Goal: Task Accomplishment & Management: Use online tool/utility

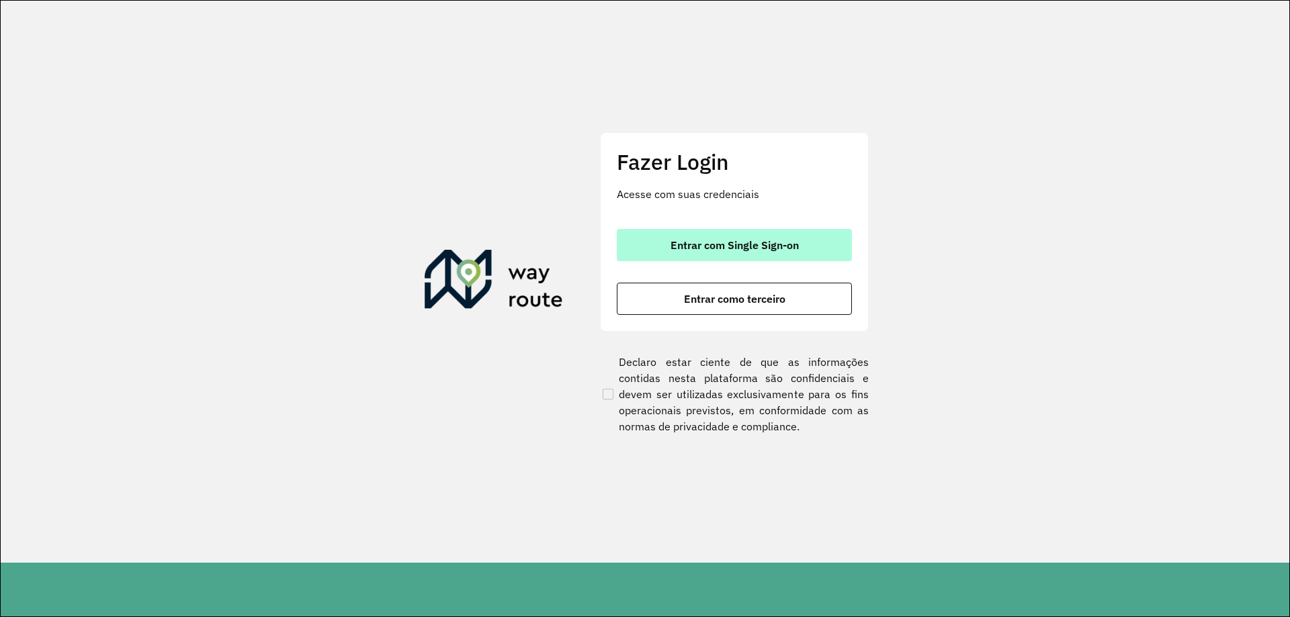
click at [806, 240] on button "Entrar com Single Sign-on" at bounding box center [734, 245] width 235 height 32
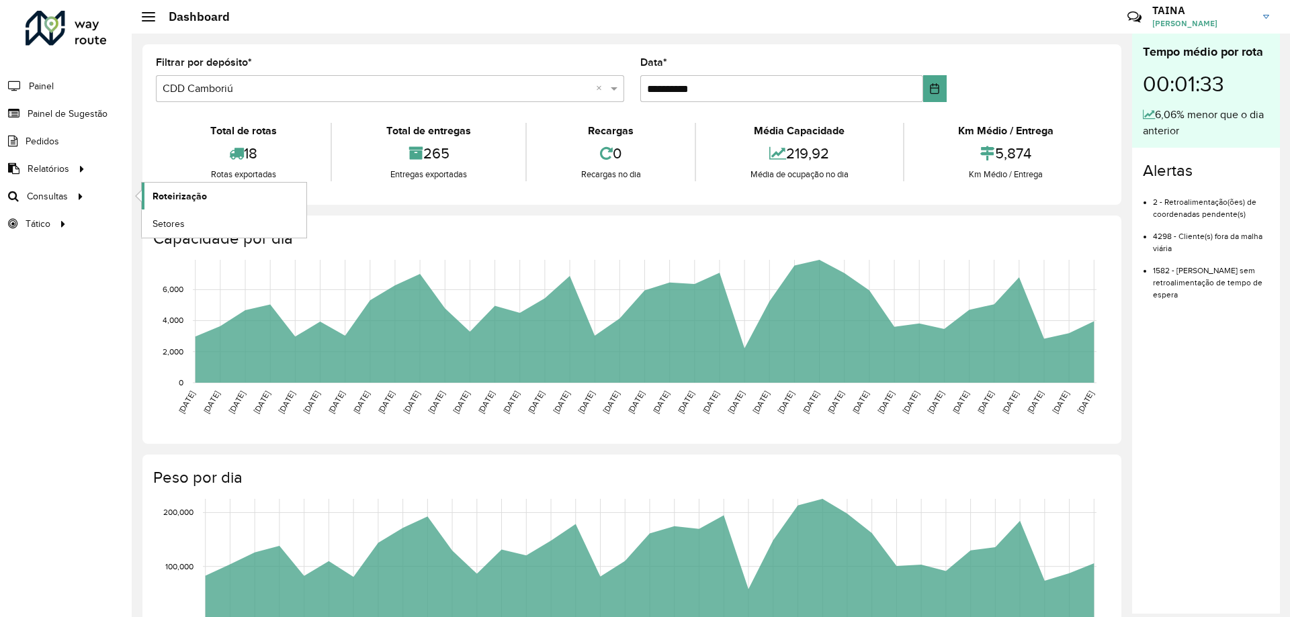
click at [158, 194] on span "Roteirização" at bounding box center [180, 196] width 54 height 14
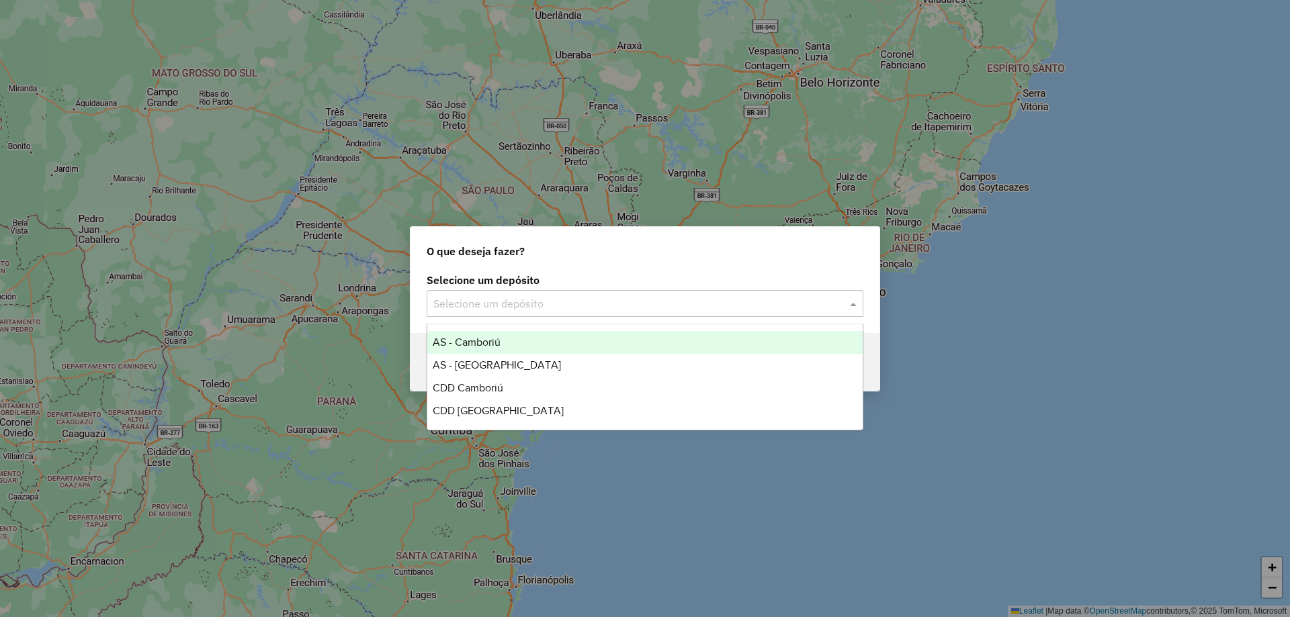
click at [529, 306] on input "text" at bounding box center [631, 304] width 396 height 16
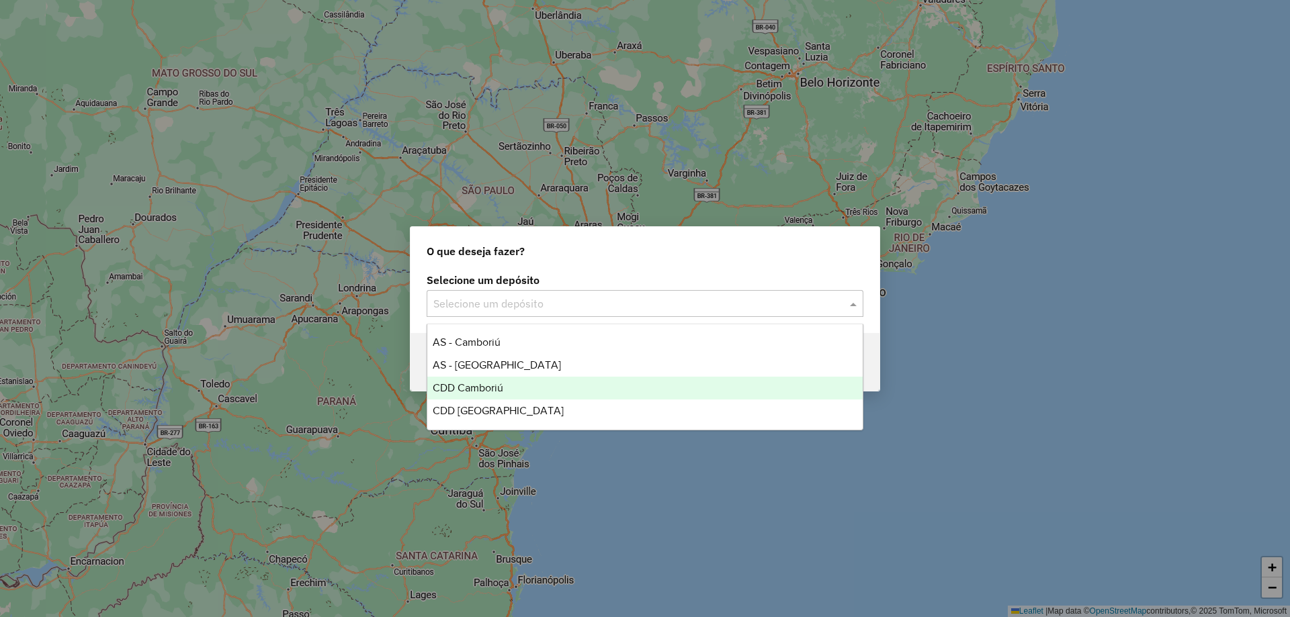
click at [494, 387] on span "CDD Camboriú" at bounding box center [468, 387] width 71 height 11
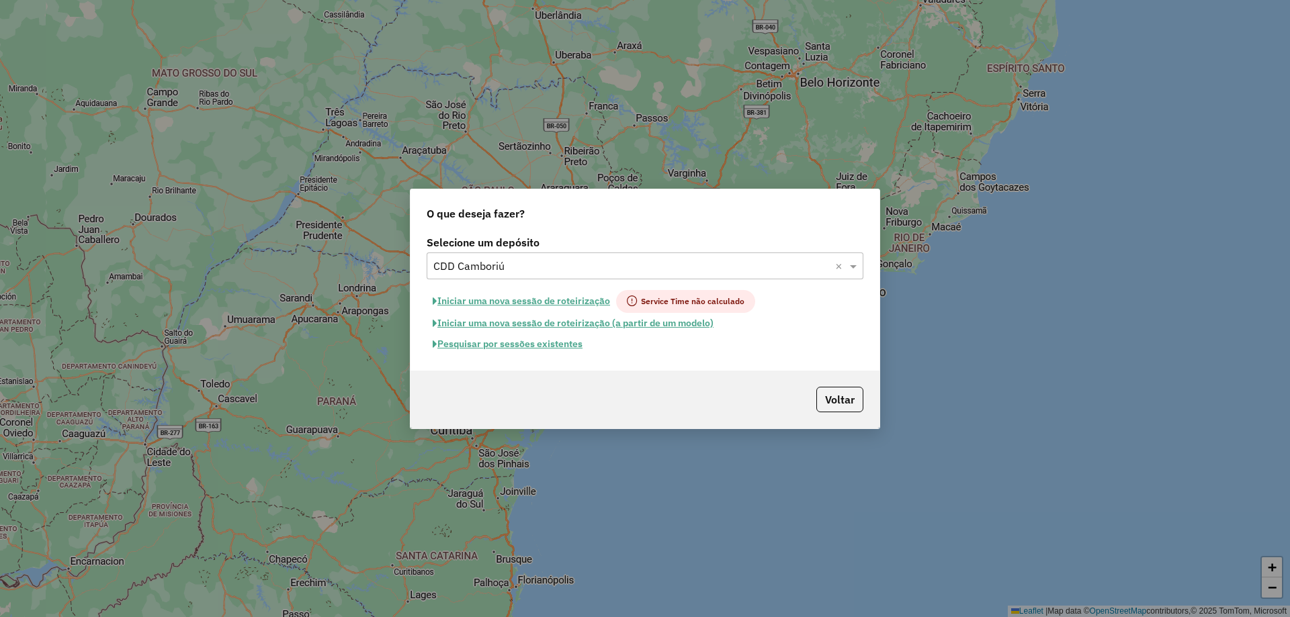
click at [534, 342] on button "Pesquisar por sessões existentes" at bounding box center [508, 344] width 162 height 21
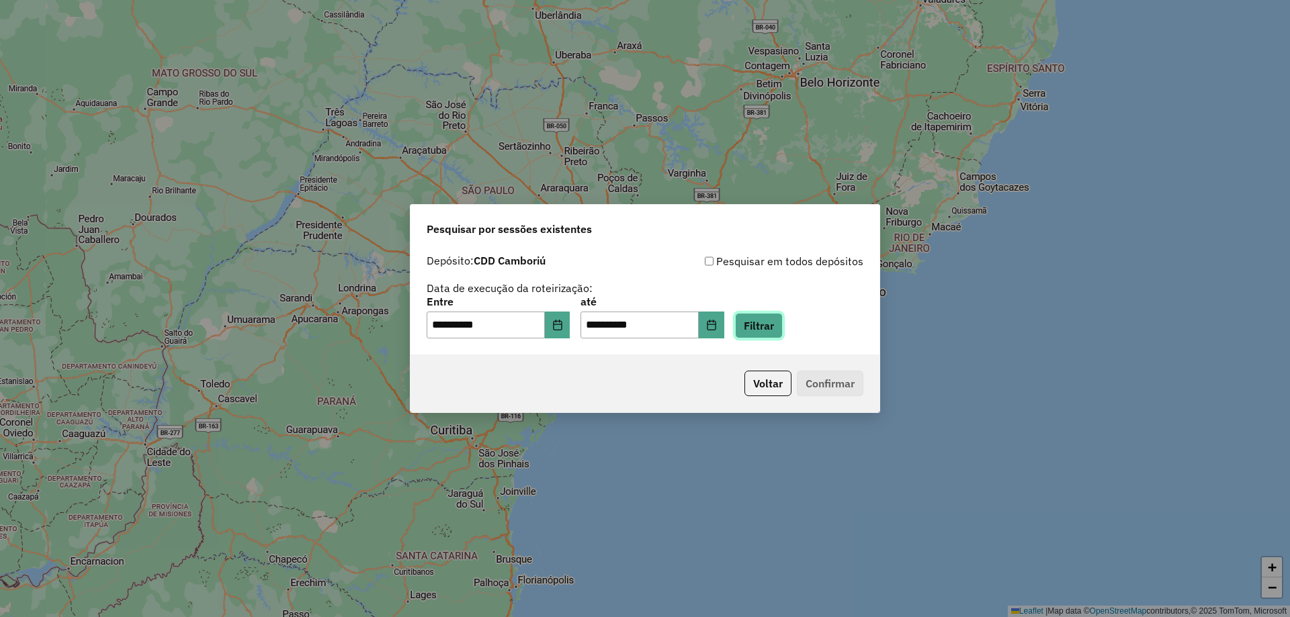
click at [771, 338] on button "Filtrar" at bounding box center [759, 326] width 48 height 26
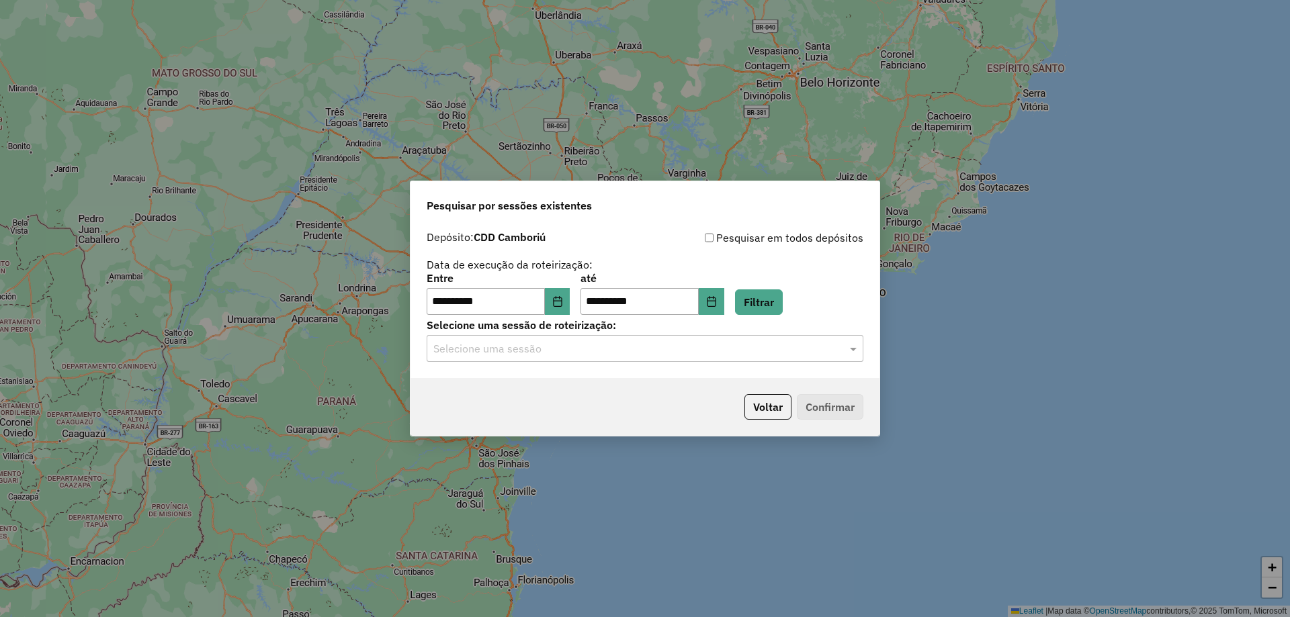
click at [599, 352] on input "text" at bounding box center [631, 349] width 396 height 16
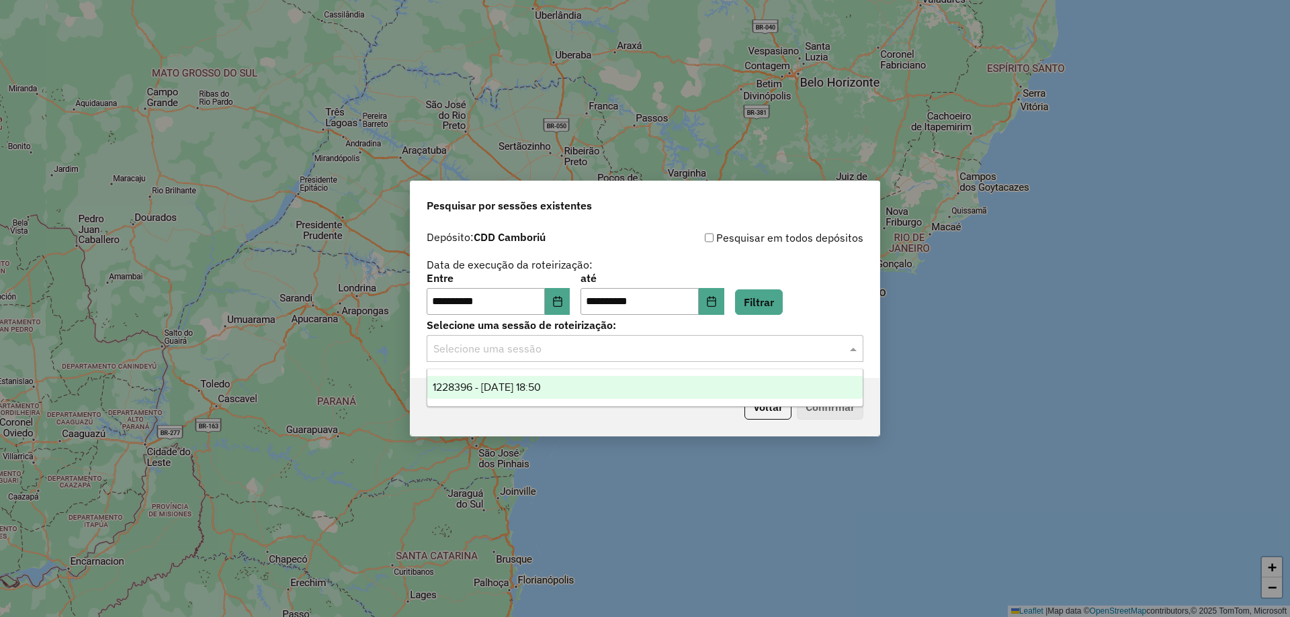
click at [541, 386] on span "1228396 - 12/08/2025 18:50" at bounding box center [487, 387] width 108 height 11
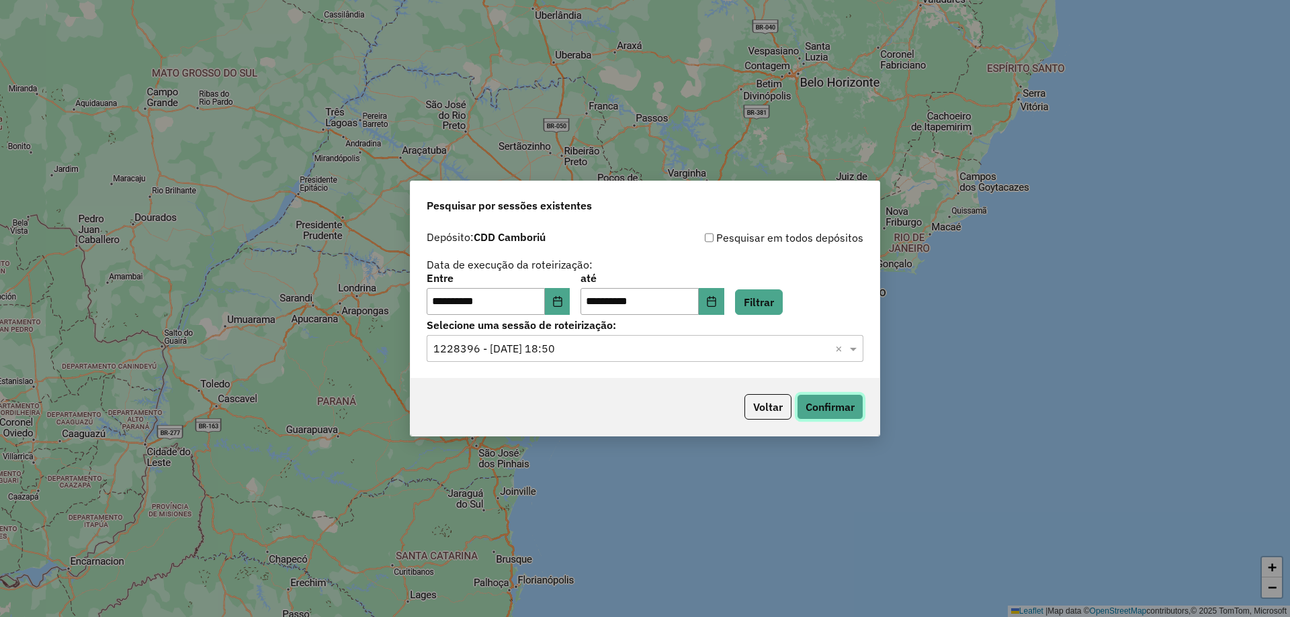
click at [857, 409] on button "Confirmar" at bounding box center [830, 407] width 67 height 26
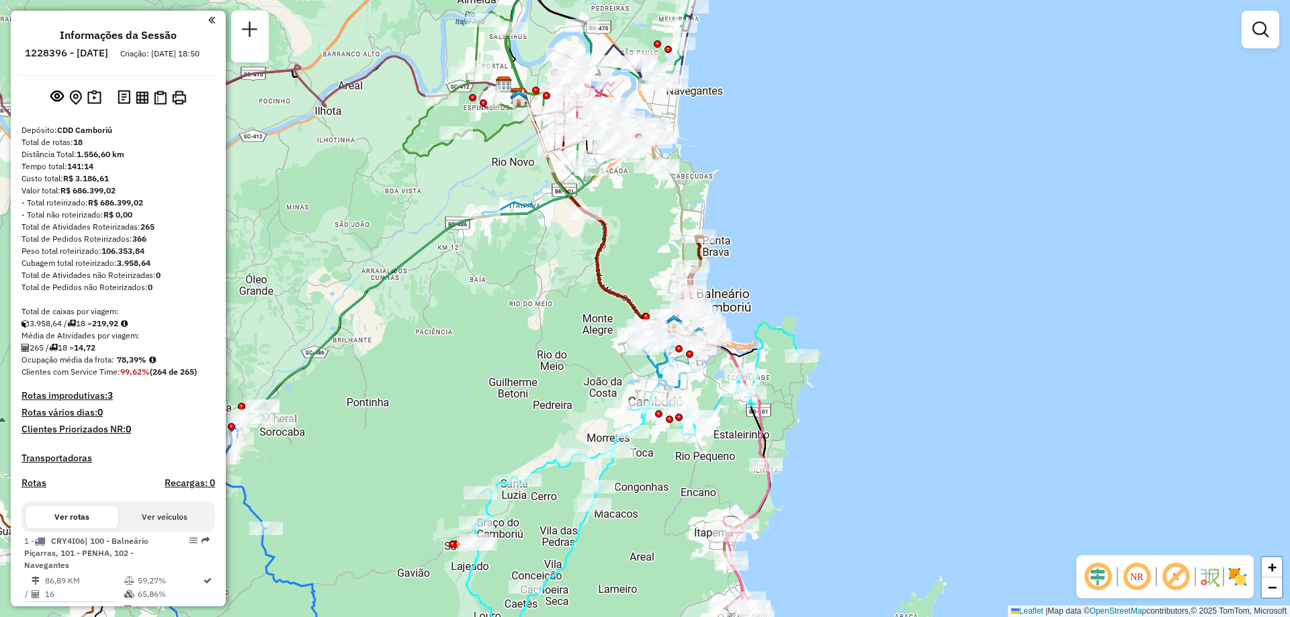
drag, startPoint x: 834, startPoint y: 356, endPoint x: 824, endPoint y: 320, distance: 37.7
click at [824, 320] on div "Janela de atendimento Grade de atendimento Capacidade Transportadoras Veículos …" at bounding box center [645, 308] width 1290 height 617
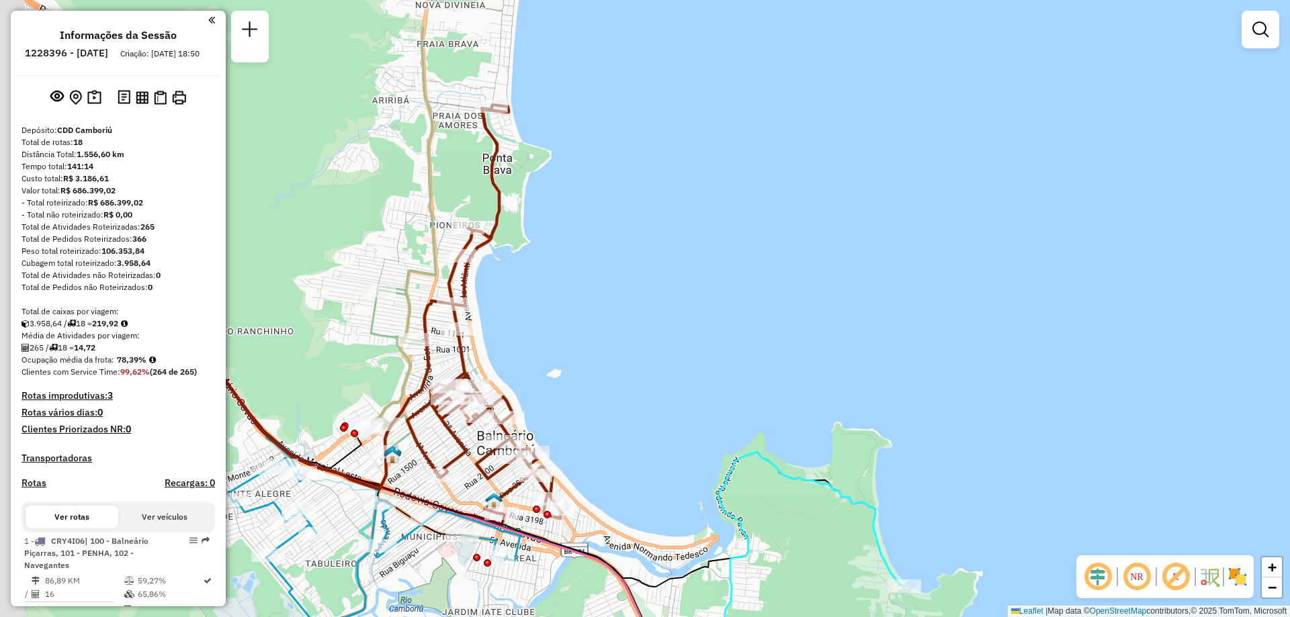
drag, startPoint x: 432, startPoint y: 122, endPoint x: 562, endPoint y: 211, distance: 157.7
click at [562, 211] on div "Janela de atendimento Grade de atendimento Capacidade Transportadoras Veículos …" at bounding box center [645, 308] width 1290 height 617
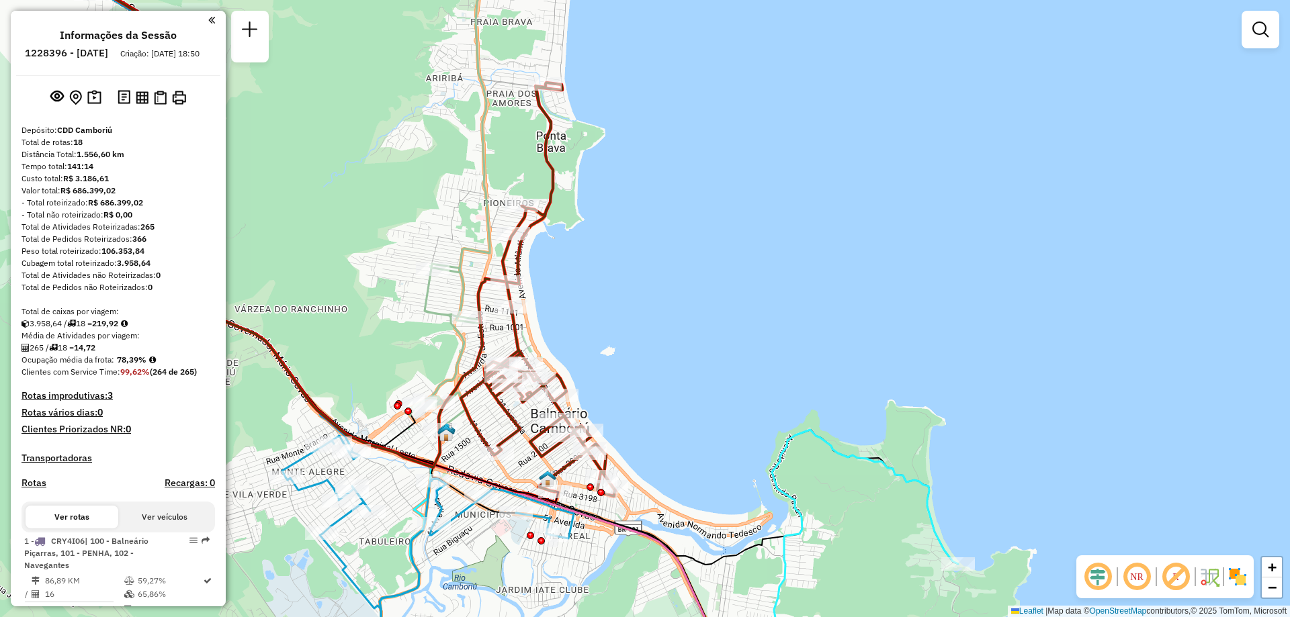
drag, startPoint x: 514, startPoint y: 293, endPoint x: 680, endPoint y: 228, distance: 178.3
click at [680, 228] on div "Janela de atendimento Grade de atendimento Capacidade Transportadoras Veículos …" at bounding box center [645, 308] width 1290 height 617
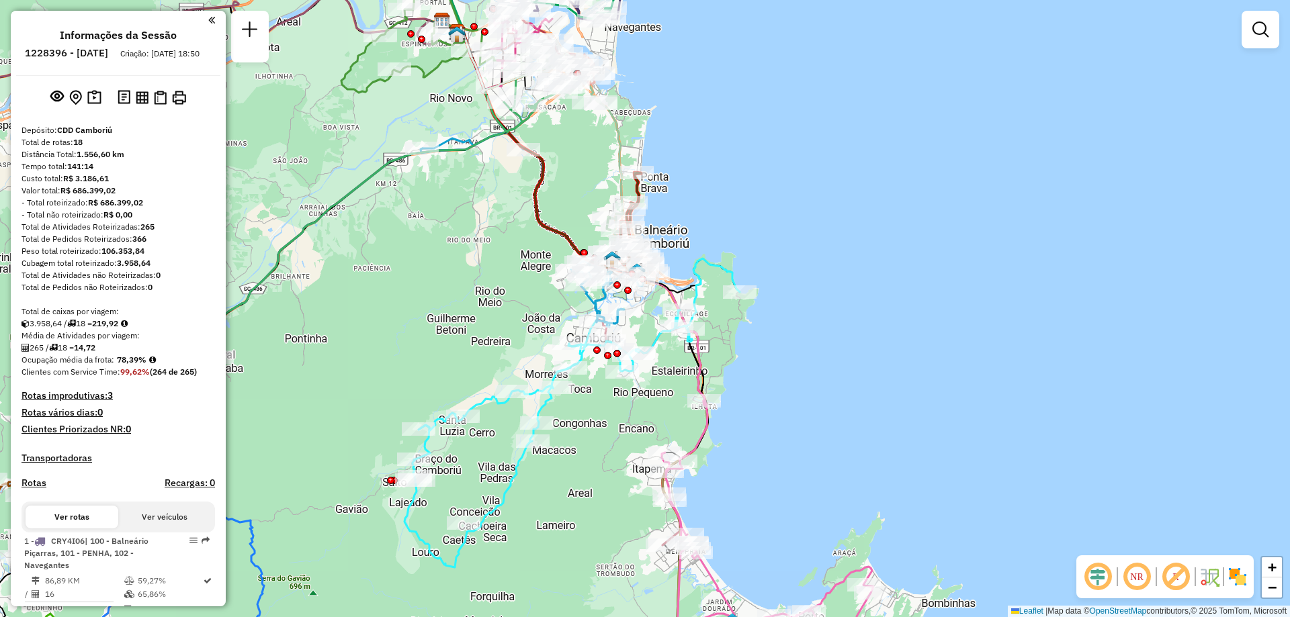
drag, startPoint x: 674, startPoint y: 109, endPoint x: 629, endPoint y: 74, distance: 57.0
click at [629, 74] on div "Janela de atendimento Grade de atendimento Capacidade Transportadoras Veículos …" at bounding box center [645, 308] width 1290 height 617
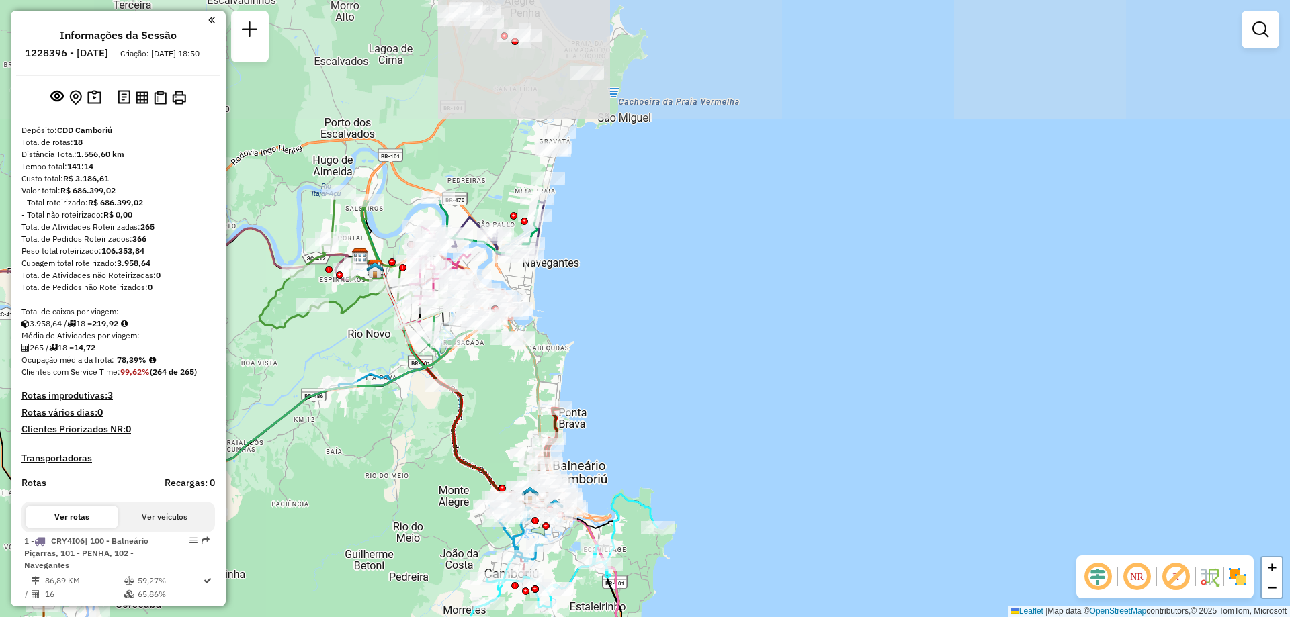
drag, startPoint x: 499, startPoint y: 149, endPoint x: 424, endPoint y: 411, distance: 272.4
click at [424, 411] on div "Janela de atendimento Grade de atendimento Capacidade Transportadoras Veículos …" at bounding box center [645, 308] width 1290 height 617
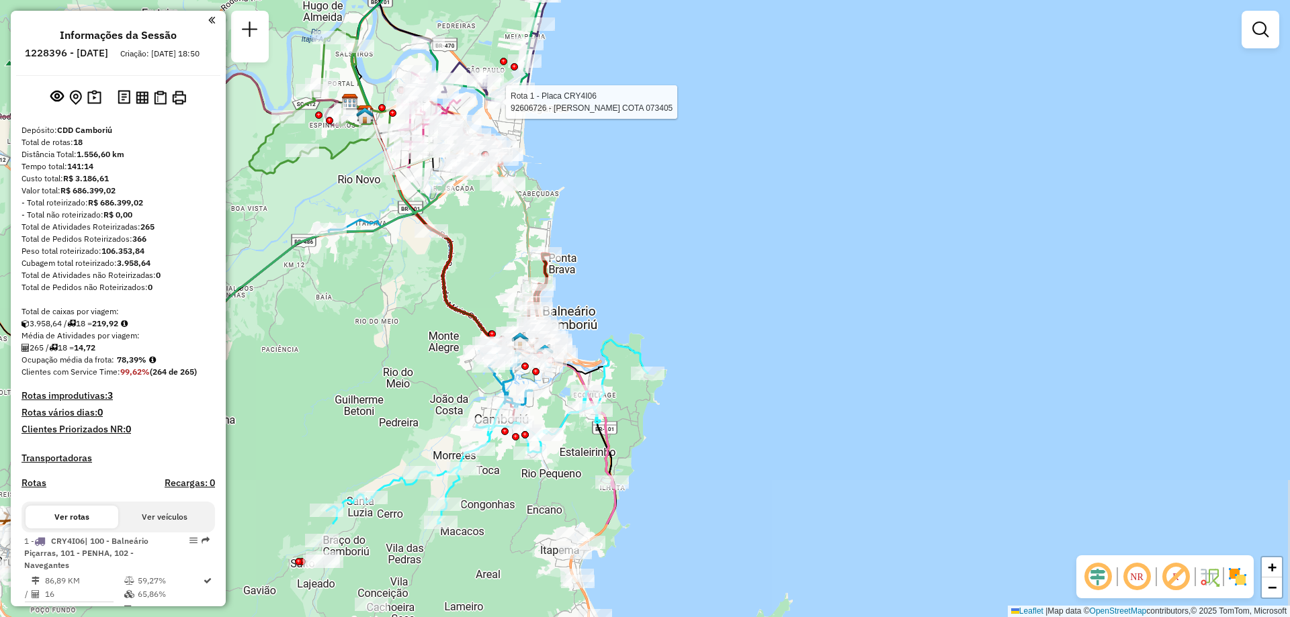
drag, startPoint x: 511, startPoint y: 264, endPoint x: 501, endPoint y: 110, distance: 154.9
click at [501, 109] on div at bounding box center [502, 101] width 34 height 13
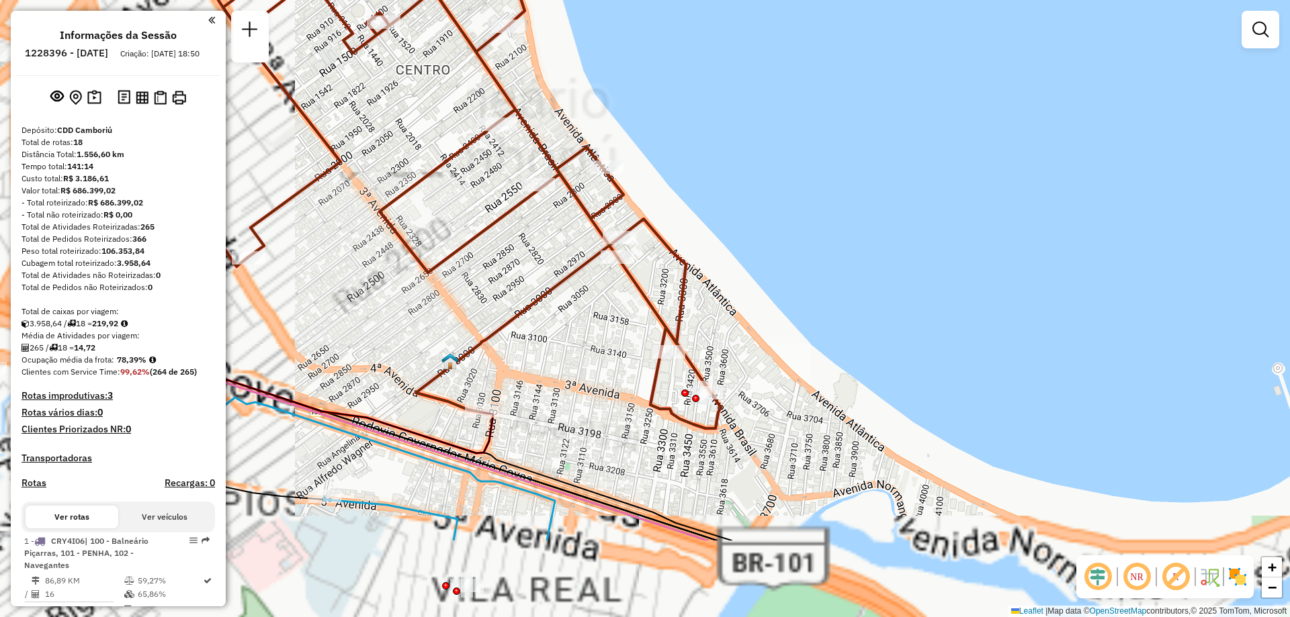
drag, startPoint x: 574, startPoint y: 343, endPoint x: 908, endPoint y: 204, distance: 361.5
click at [908, 204] on div "Rota 5 - Placa FNG1G36 92604879 - [PERSON_NAME] 4 - Placa NOT0006 92603446 - IL…" at bounding box center [645, 308] width 1290 height 617
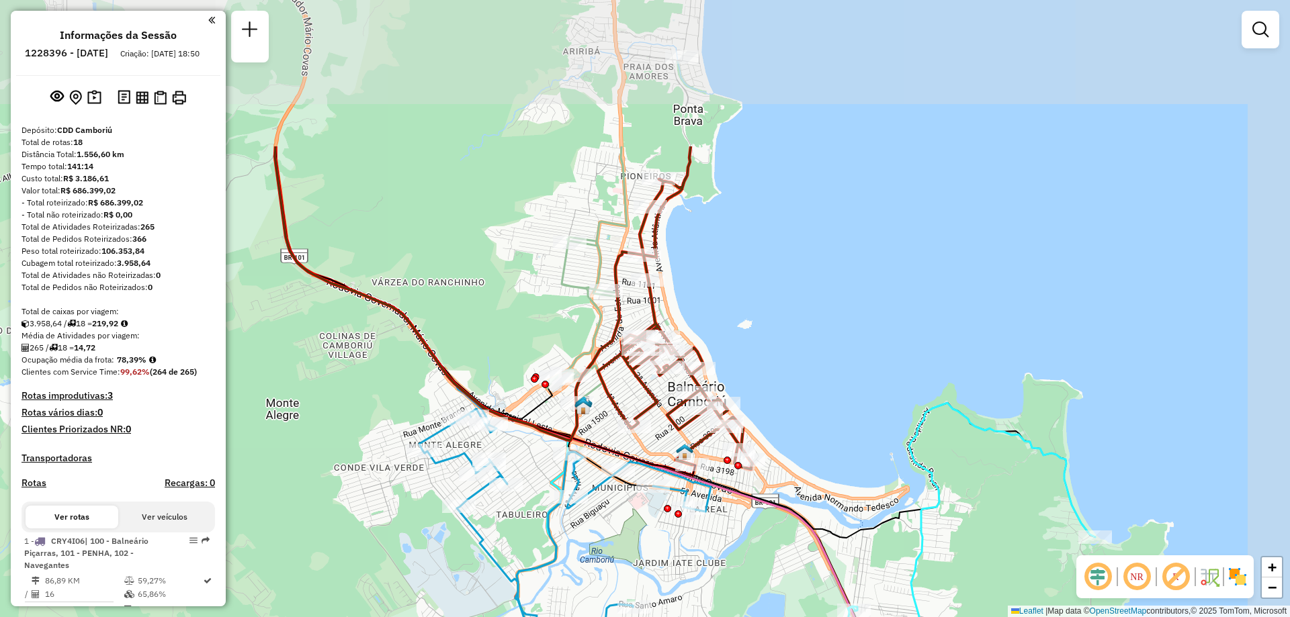
drag, startPoint x: 828, startPoint y: 136, endPoint x: 728, endPoint y: 319, distance: 209.3
click at [728, 319] on div "Rota 5 - Placa FNG1G36 92604879 - [PERSON_NAME] 4 - Placa NOT0006 92603446 - IL…" at bounding box center [645, 308] width 1290 height 617
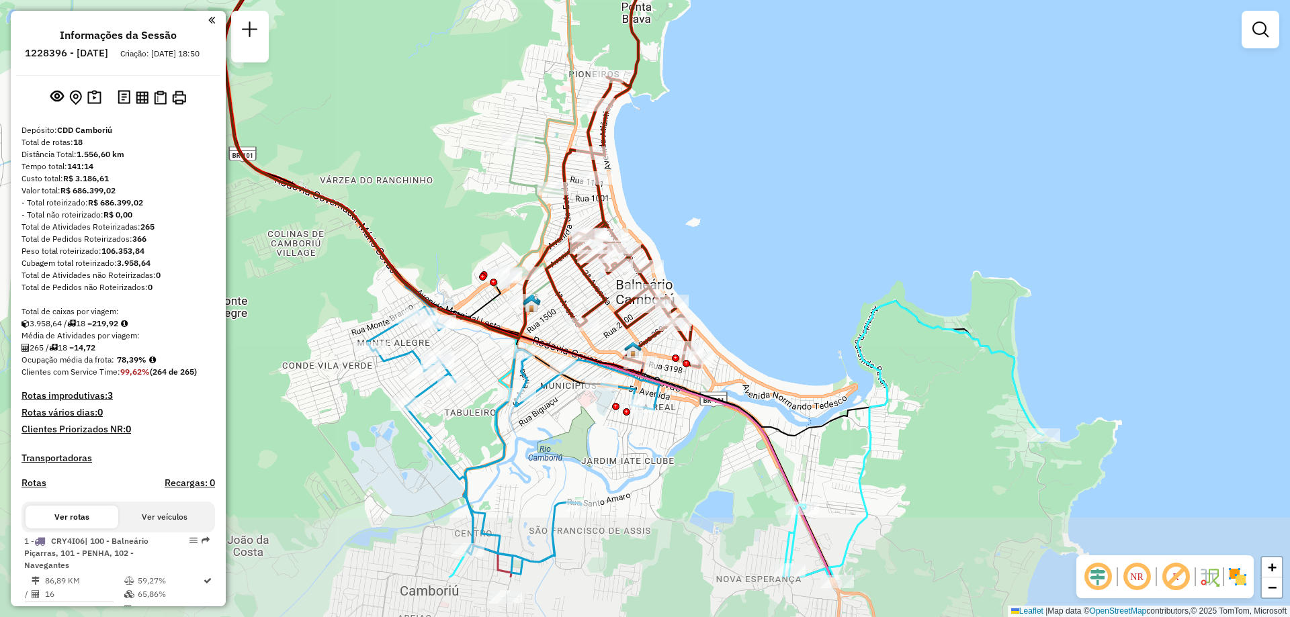
drag, startPoint x: 833, startPoint y: 444, endPoint x: 781, endPoint y: 343, distance: 113.9
click at [781, 343] on div "Rota 5 - Placa FNG1G36 92604879 - [PERSON_NAME] 4 - Placa NOT0006 92603446 - IL…" at bounding box center [645, 308] width 1290 height 617
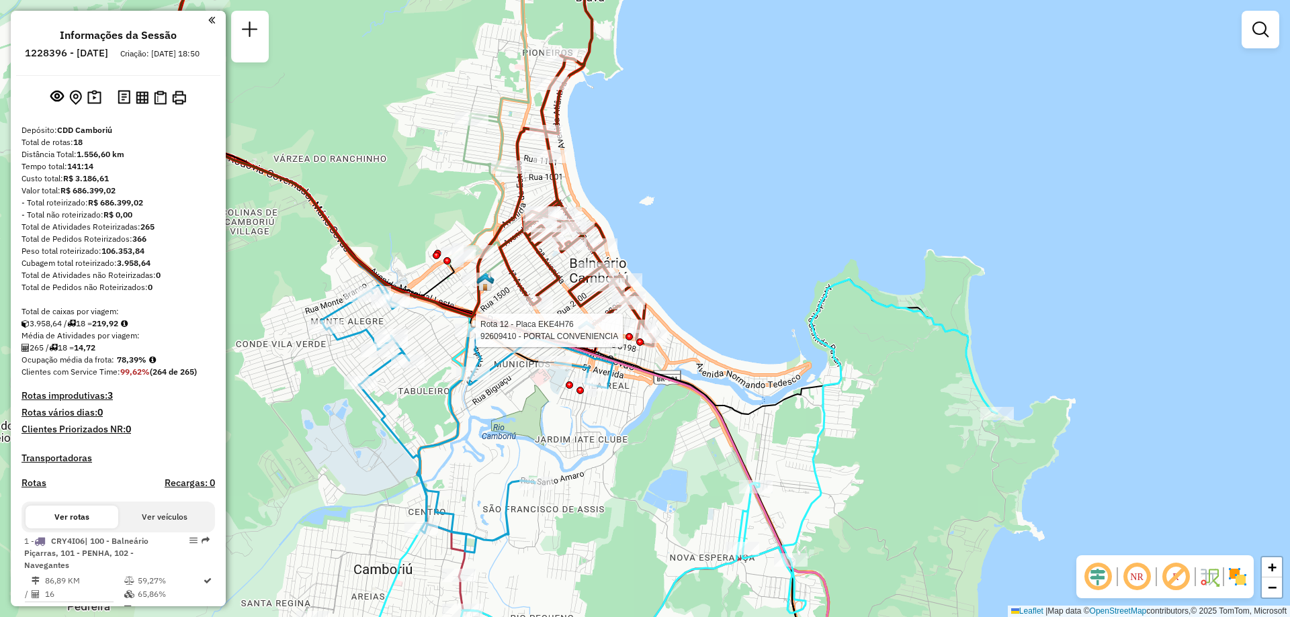
select select "**********"
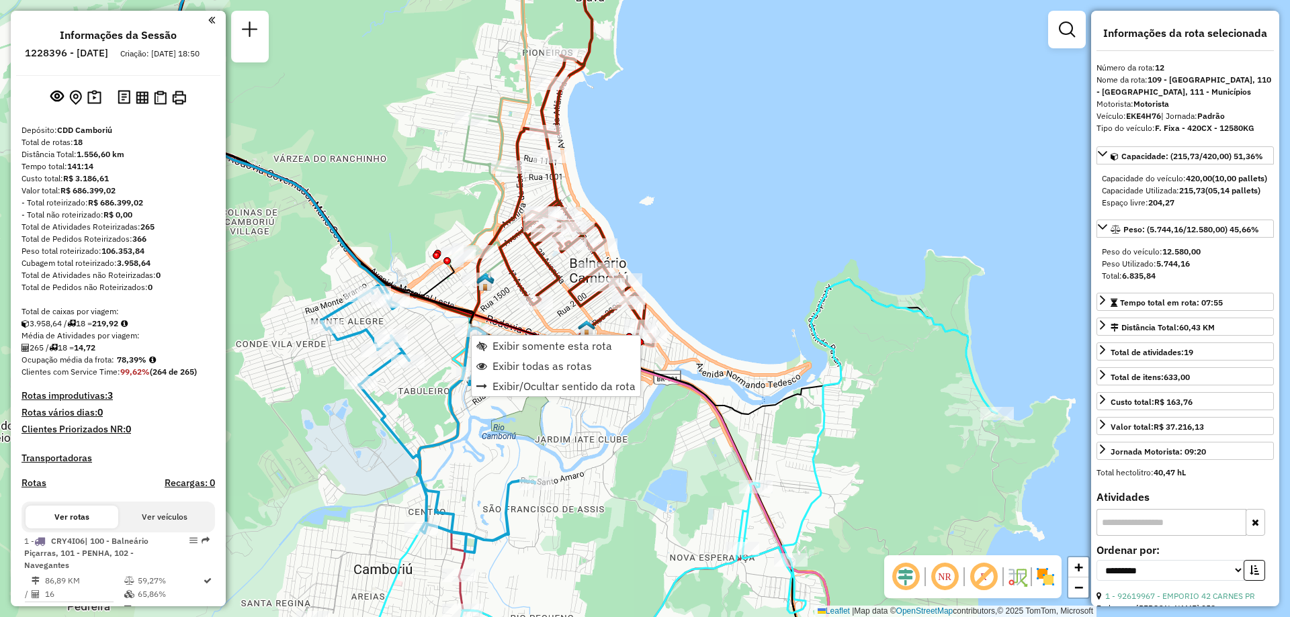
scroll to position [1374, 0]
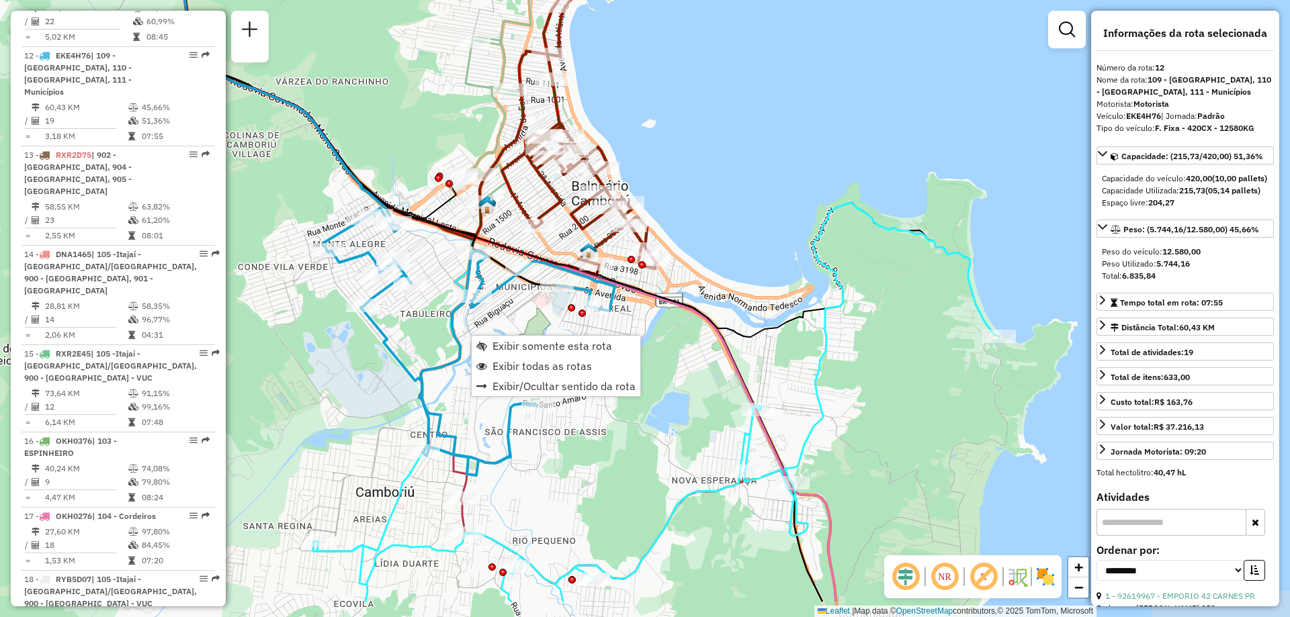
drag, startPoint x: 535, startPoint y: 495, endPoint x: 537, endPoint y: 418, distance: 77.3
click at [537, 418] on div "Rota 5 - Placa FNG1G36 92604879 - [PERSON_NAME] 4 - Placa NOT0006 92603446 - IL…" at bounding box center [645, 308] width 1290 height 617
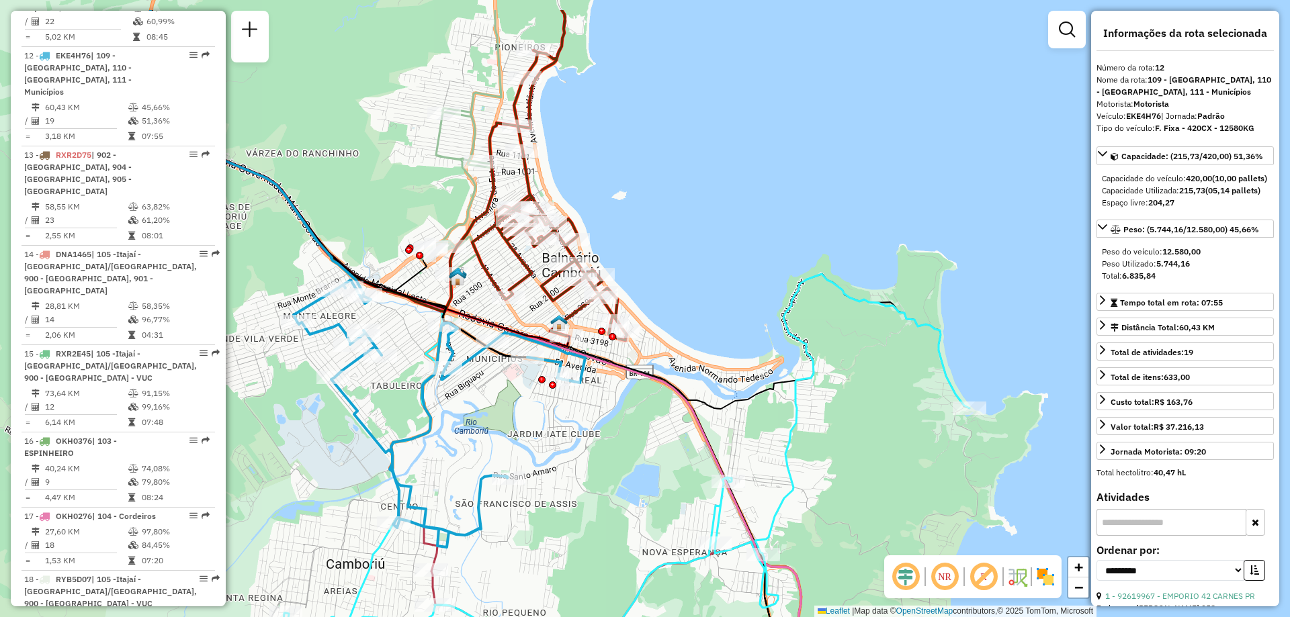
drag, startPoint x: 547, startPoint y: 355, endPoint x: 517, endPoint y: 427, distance: 77.7
click at [517, 427] on div "Rota 5 - Placa FNG1G36 92604879 - [PERSON_NAME] 4 - Placa NOT0006 92603446 - IL…" at bounding box center [645, 308] width 1290 height 617
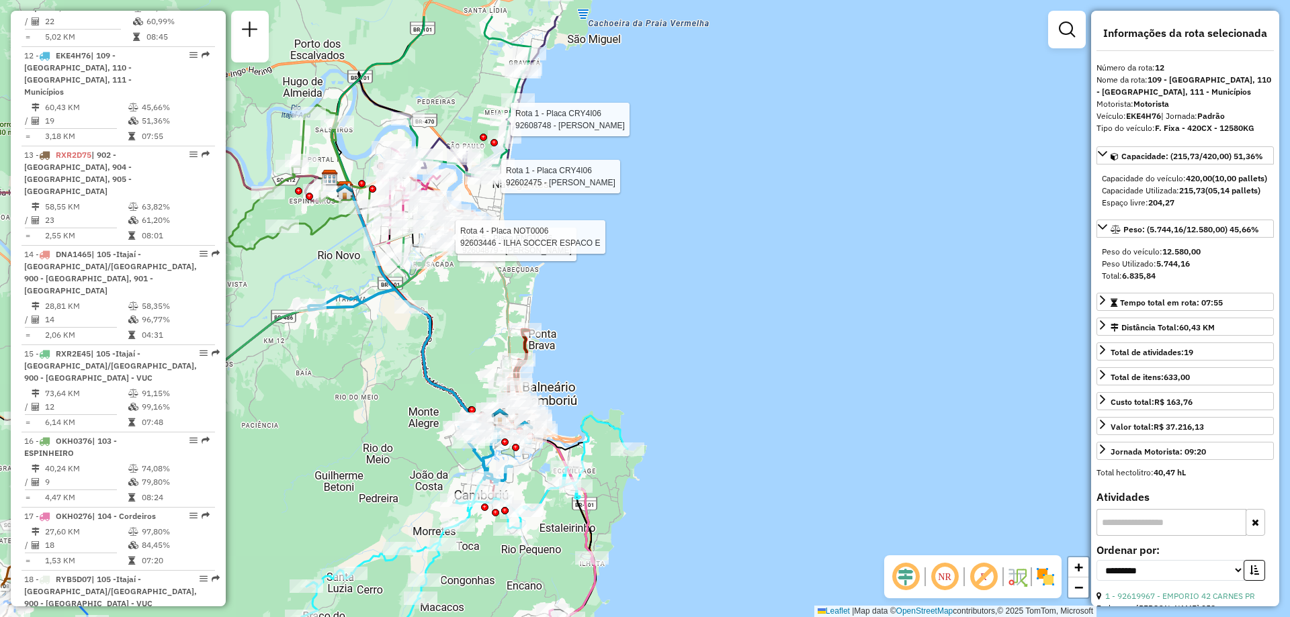
drag, startPoint x: 485, startPoint y: 230, endPoint x: 471, endPoint y: 308, distance: 79.2
click at [471, 308] on div "Rota 5 - Placa FNG1G36 92604879 - [PERSON_NAME] 4 - Placa NOT0006 92603446 - IL…" at bounding box center [645, 308] width 1290 height 617
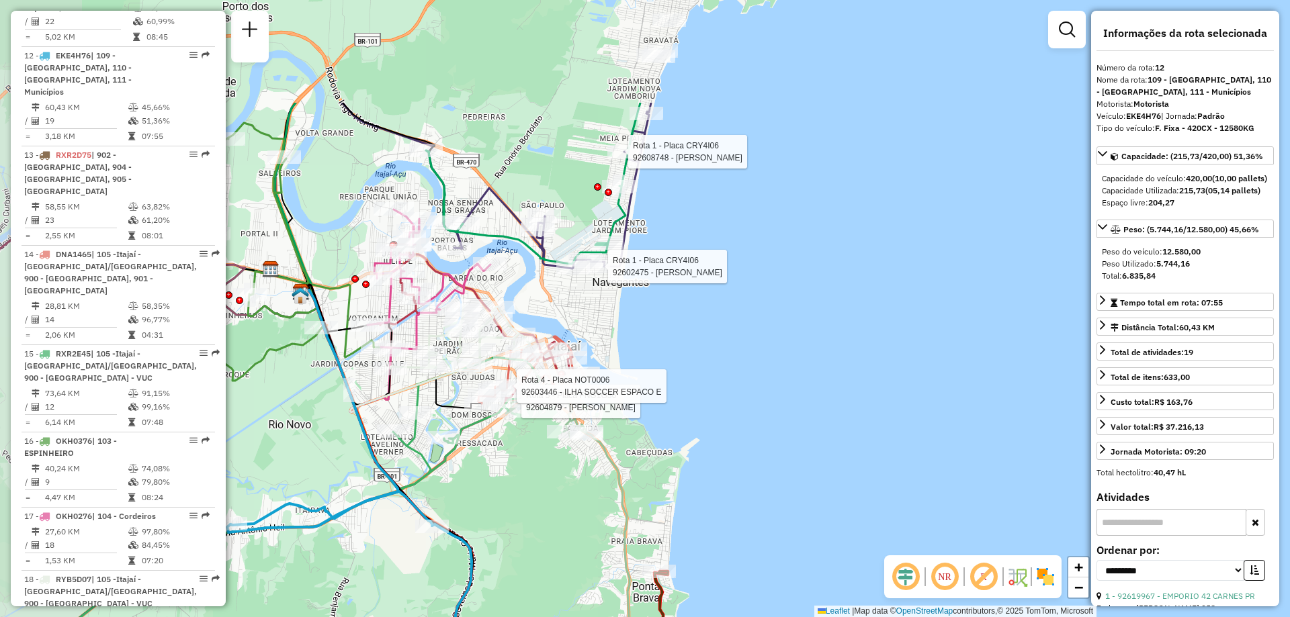
drag, startPoint x: 368, startPoint y: 374, endPoint x: 462, endPoint y: 539, distance: 189.9
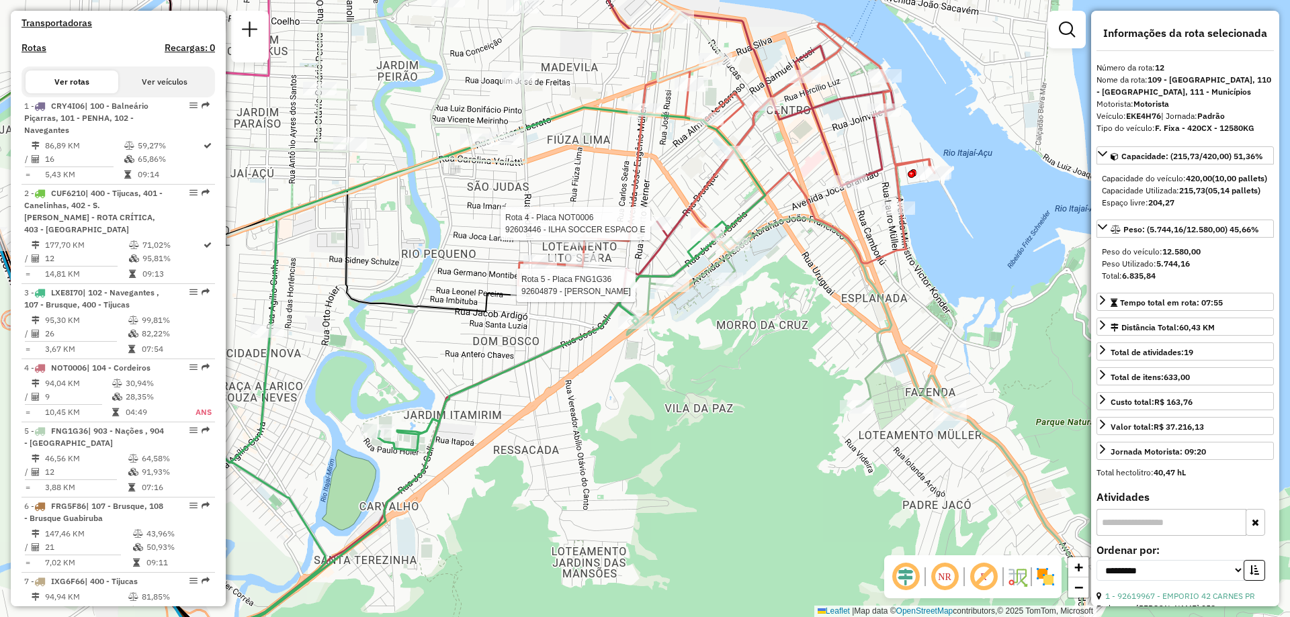
scroll to position [570, 0]
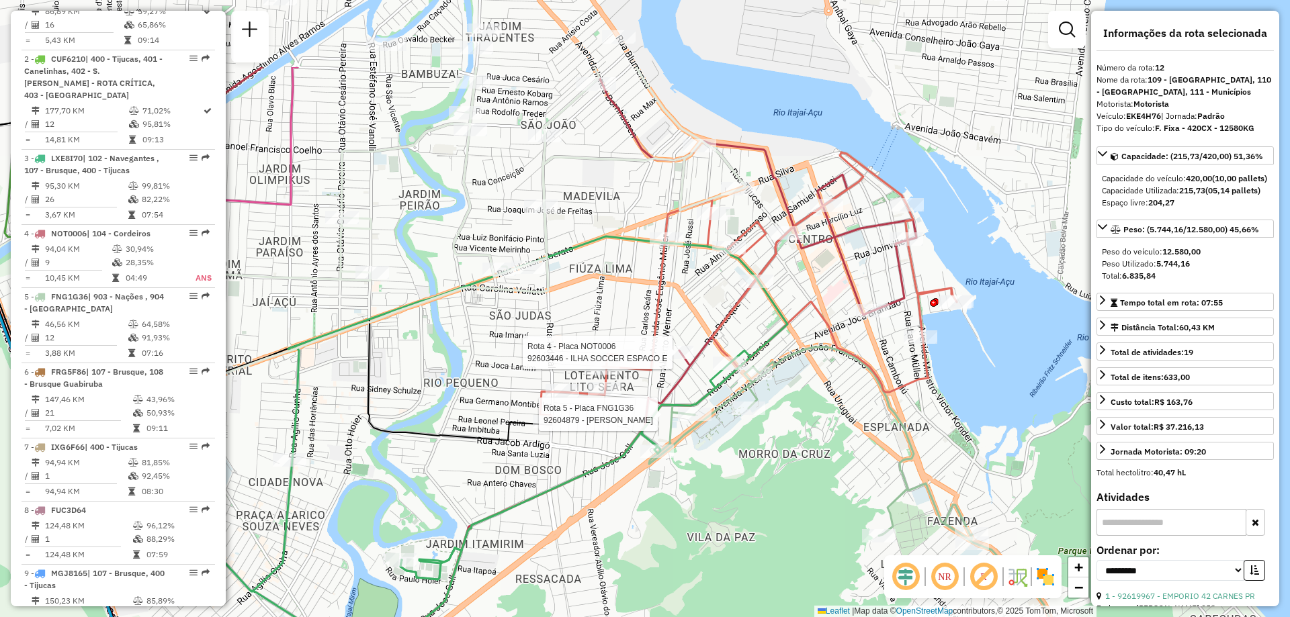
drag, startPoint x: 556, startPoint y: 413, endPoint x: 578, endPoint y: 542, distance: 130.9
click at [578, 542] on div "Rota 5 - Placa FNG1G36 92604879 - [PERSON_NAME] 4 - Placa NOT0006 92603446 - IL…" at bounding box center [645, 308] width 1290 height 617
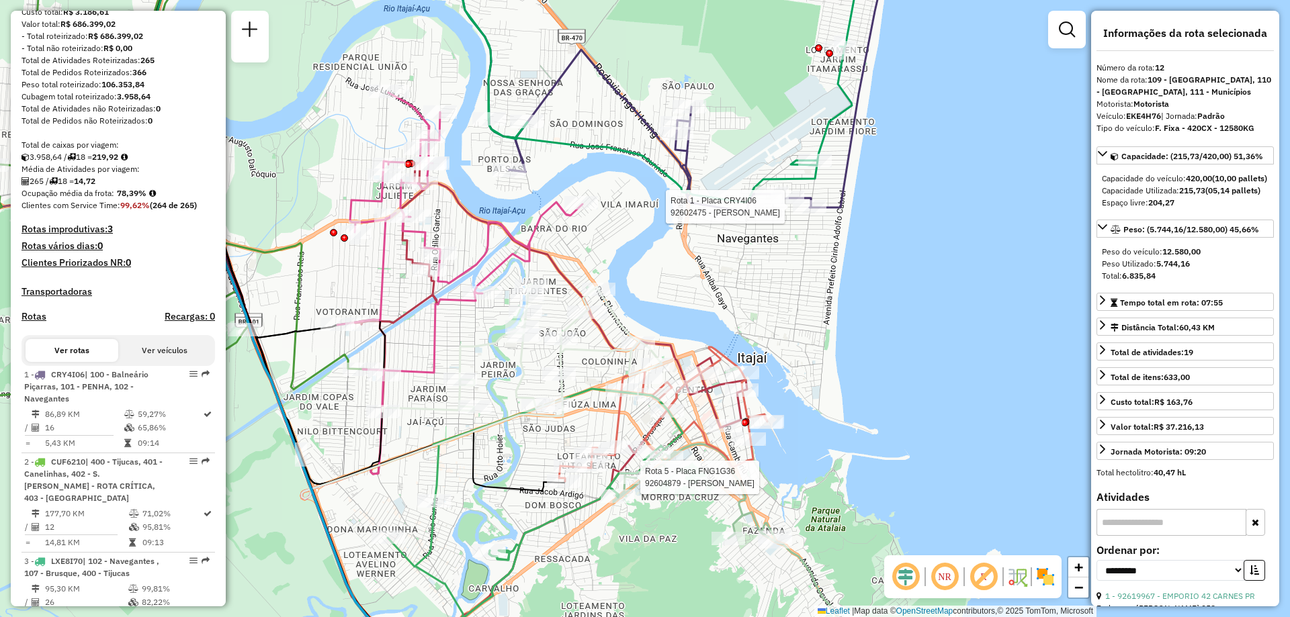
scroll to position [234, 0]
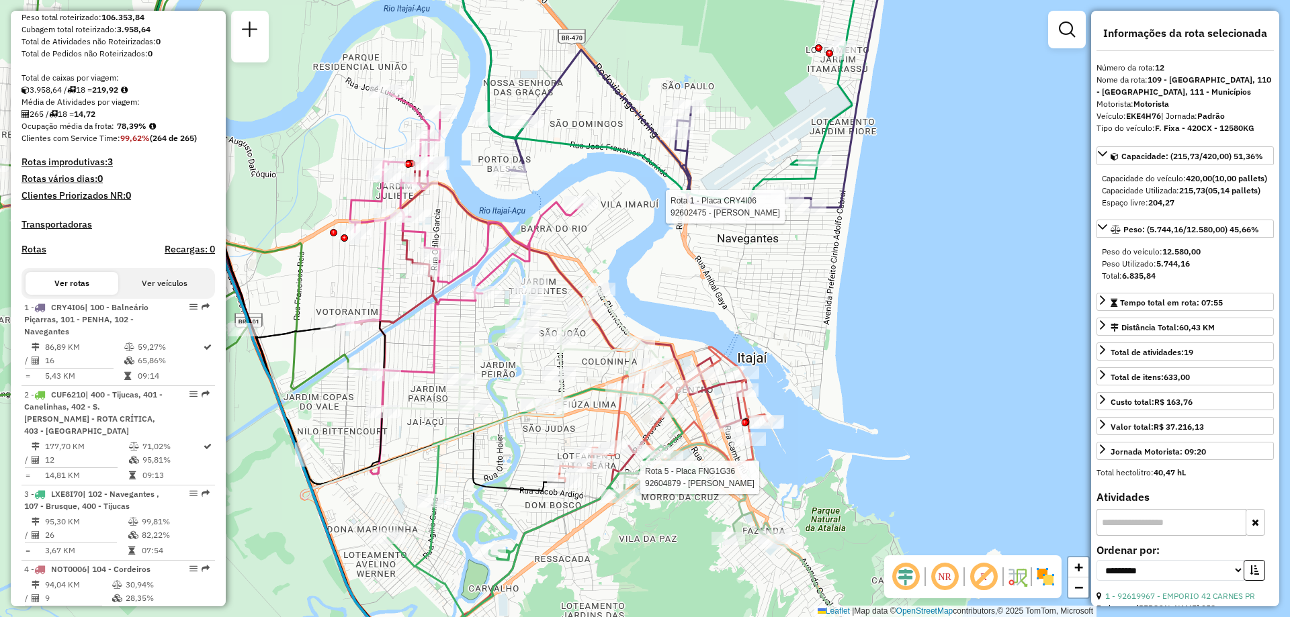
click at [154, 288] on button "Ver veículos" at bounding box center [164, 283] width 93 height 23
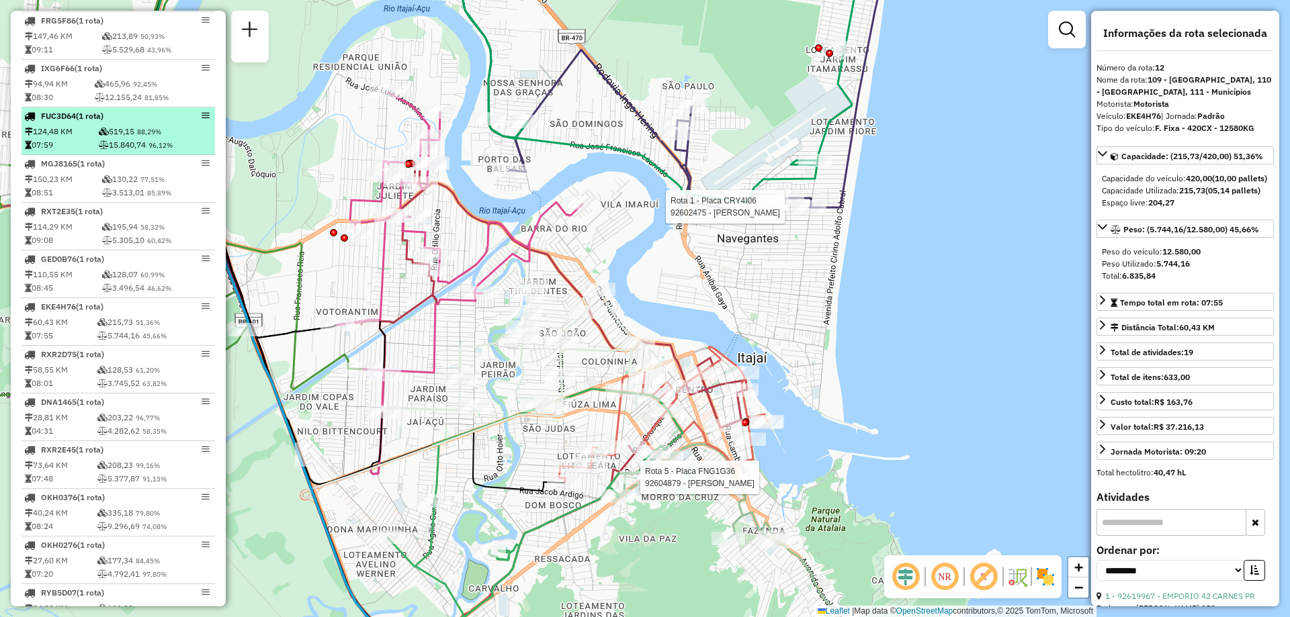
scroll to position [832, 0]
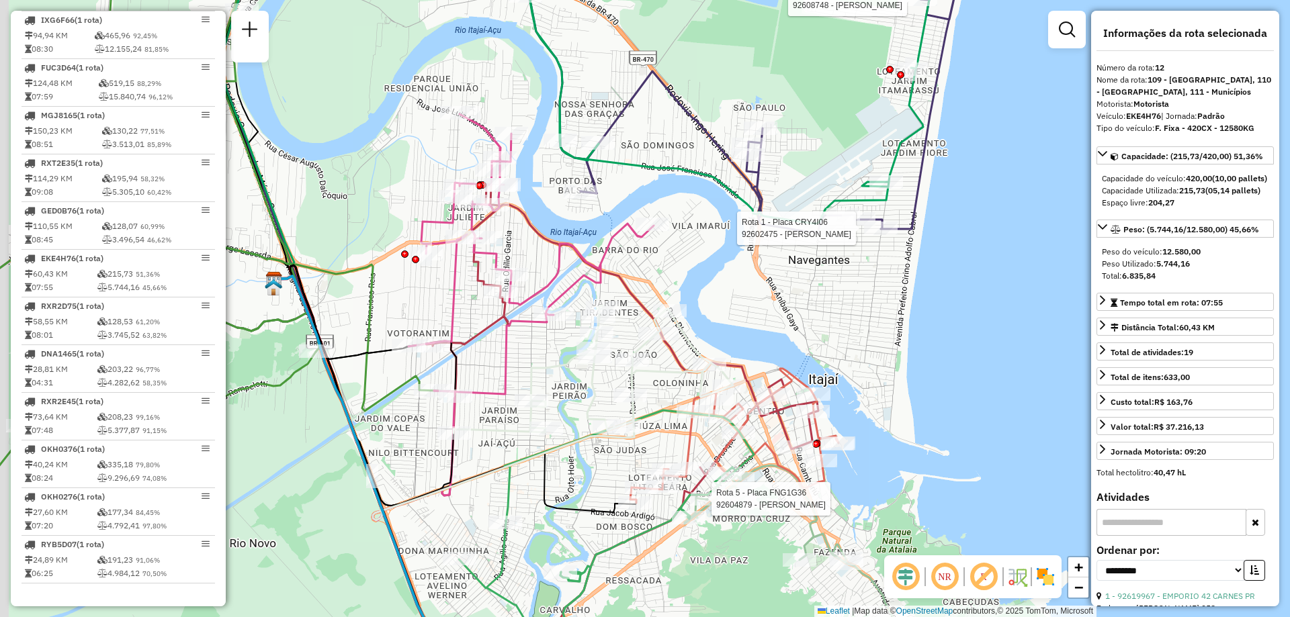
drag, startPoint x: 619, startPoint y: 255, endPoint x: 691, endPoint y: 276, distance: 74.4
click at [691, 276] on div "Rota 5 - Placa FNG1G36 92604879 - [PERSON_NAME] 1 - Placa CRY4I06 92608748 - WI…" at bounding box center [645, 308] width 1290 height 617
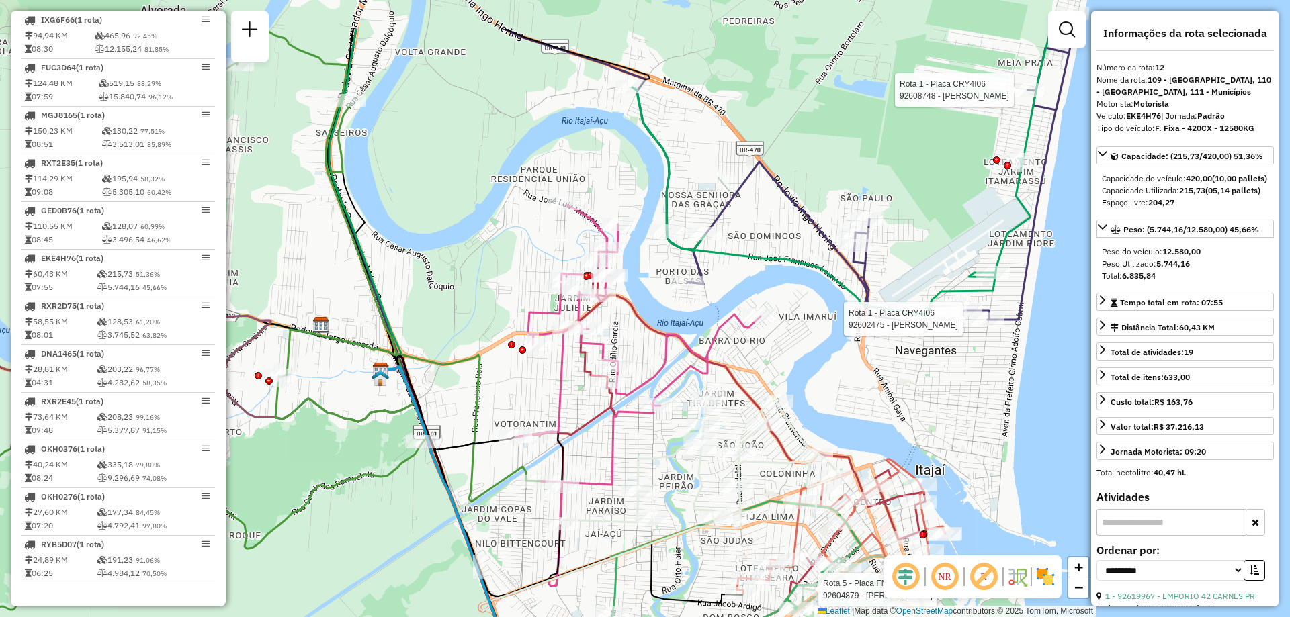
drag, startPoint x: 387, startPoint y: 192, endPoint x: 523, endPoint y: 315, distance: 183.1
click at [522, 315] on div "Rota 5 - Placa FNG1G36 92604879 - [PERSON_NAME] 1 - Placa CRY4I06 92608748 - WI…" at bounding box center [645, 308] width 1290 height 617
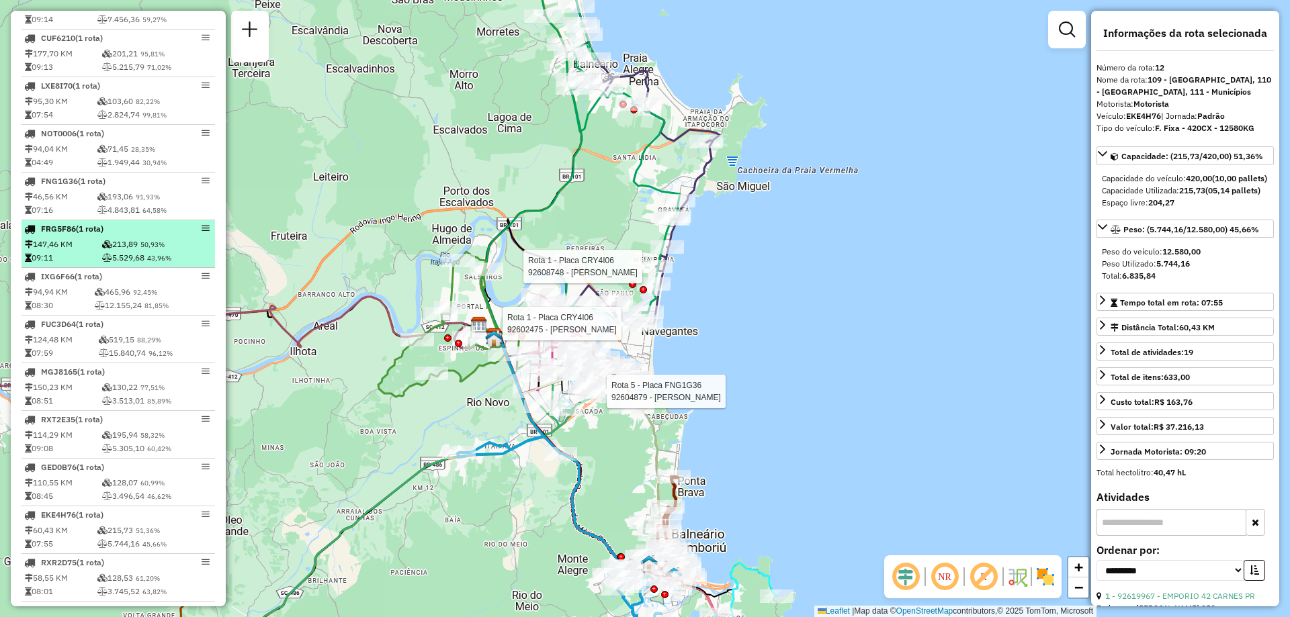
scroll to position [496, 0]
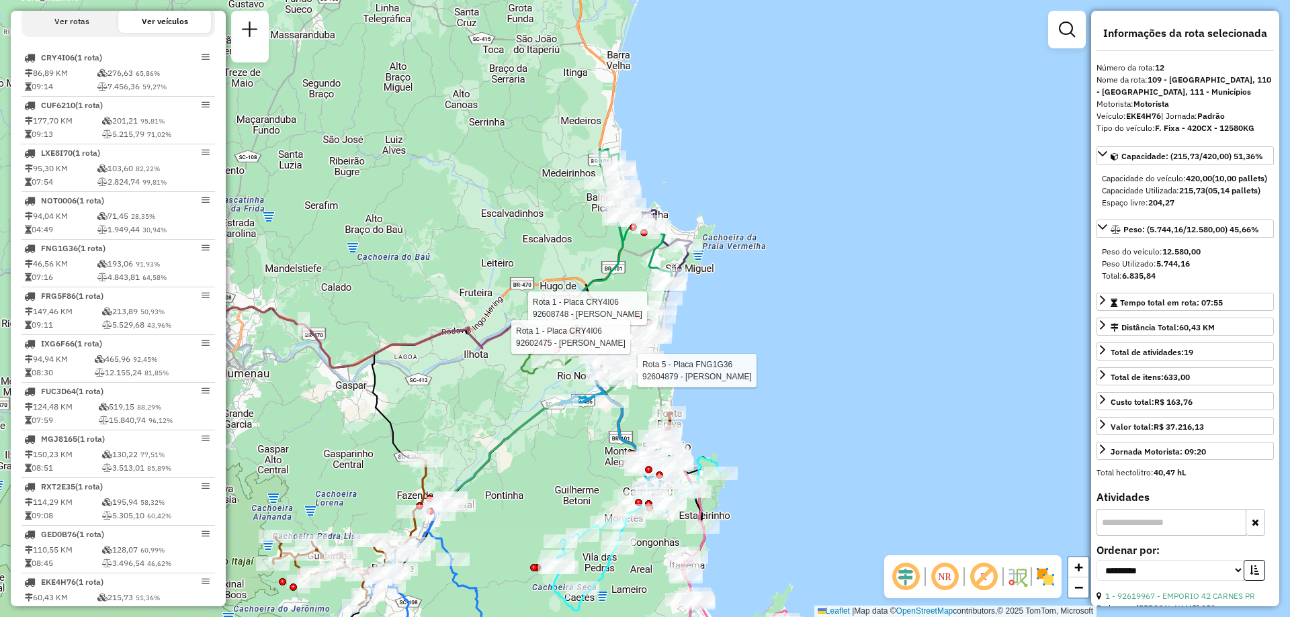
click at [85, 19] on div "Ver rotas Ver veículos" at bounding box center [119, 21] width 194 height 31
click at [87, 33] on button "Ver rotas" at bounding box center [72, 21] width 93 height 23
